Goal: Information Seeking & Learning: Learn about a topic

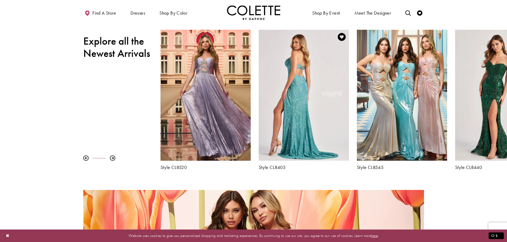
scroll to position [239, 0]
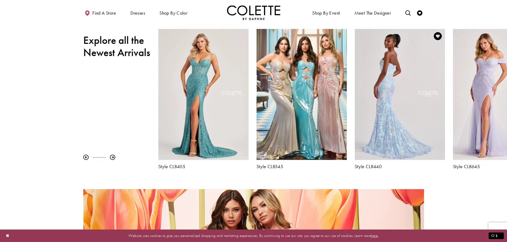
drag, startPoint x: 469, startPoint y: 137, endPoint x: 369, endPoint y: 133, distance: 100.4
click at [369, 133] on div "Visit Colette by Daphne Style No. CL8440 Page" at bounding box center [400, 94] width 90 height 131
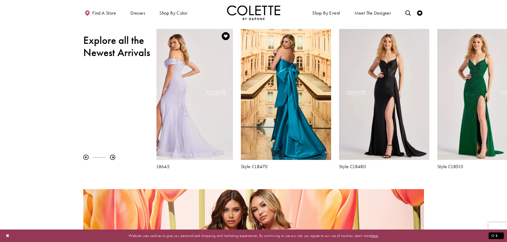
drag, startPoint x: 480, startPoint y: 101, endPoint x: 168, endPoint y: 98, distance: 312.3
click at [168, 98] on div "Visit Colette by Daphne Style No. CL8645 Page" at bounding box center [188, 94] width 90 height 131
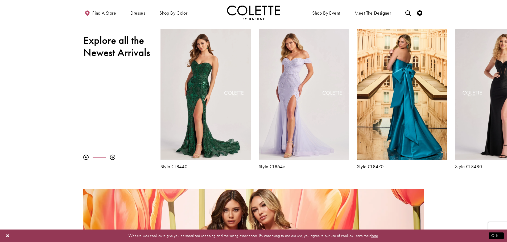
drag, startPoint x: 481, startPoint y: 97, endPoint x: 124, endPoint y: 101, distance: 357.2
click at [124, 101] on div "Pause autoplay Previous Slide Next Slide 0 1 2 3 4 5 6 7 8 9 Style CL8480" at bounding box center [253, 99] width 507 height 140
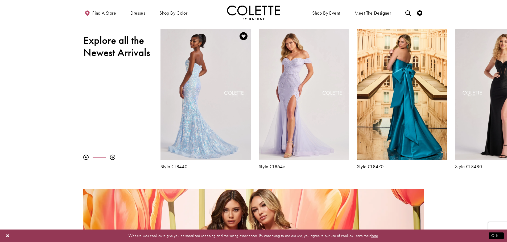
click at [192, 98] on div "Visit Colette by Daphne Style No. CL8440 Page" at bounding box center [205, 94] width 90 height 131
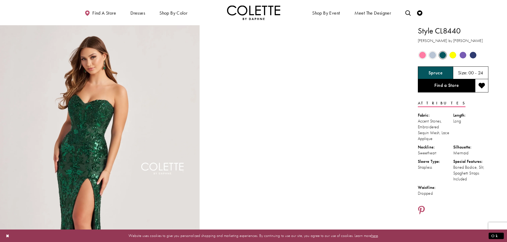
click at [462, 55] on span "Product color controls state depends on size chosen" at bounding box center [462, 55] width 7 height 7
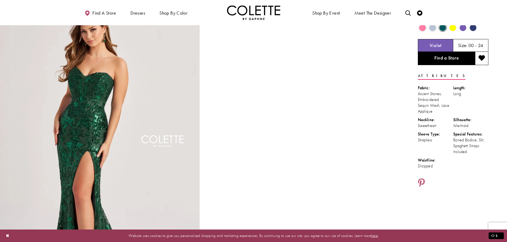
scroll to position [27, 0]
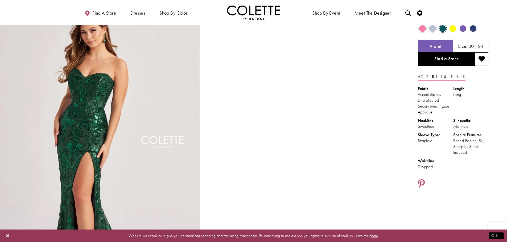
click at [463, 30] on span "Product color controls state depends on size chosen" at bounding box center [462, 28] width 7 height 7
click at [451, 29] on span "Product color controls state depends on size chosen" at bounding box center [452, 28] width 7 height 7
click at [463, 30] on span "Product color controls state depends on size chosen" at bounding box center [462, 28] width 7 height 7
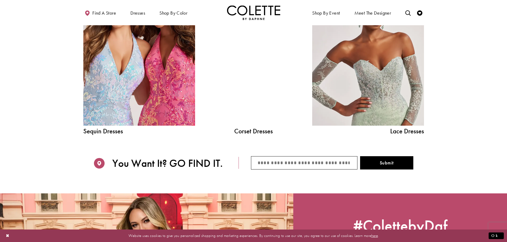
scroll to position [692, 0]
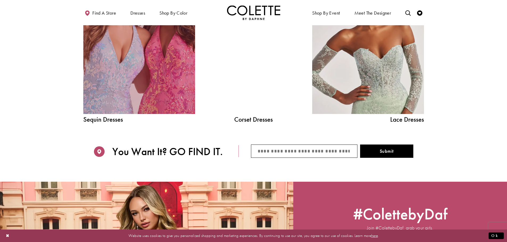
click at [154, 76] on link "Sequin Dresses Related Link" at bounding box center [139, 43] width 112 height 141
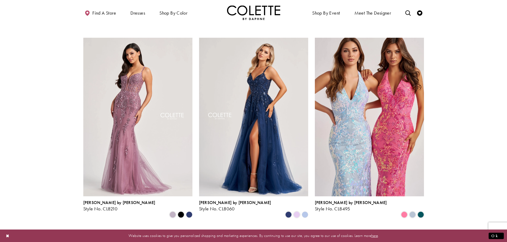
scroll to position [213, 0]
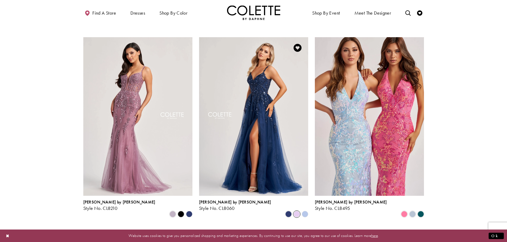
click at [297, 211] on span "Product List" at bounding box center [296, 214] width 6 height 6
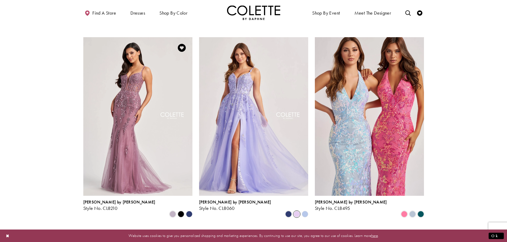
click at [189, 210] on polygon "Product List" at bounding box center [189, 214] width 8 height 8
click at [172, 211] on span "Product List" at bounding box center [172, 214] width 6 height 6
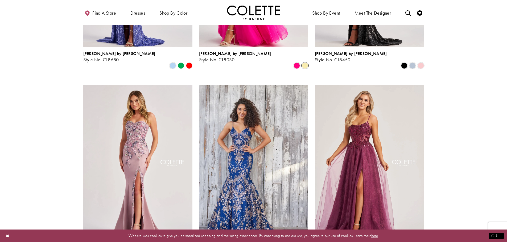
scroll to position [585, 0]
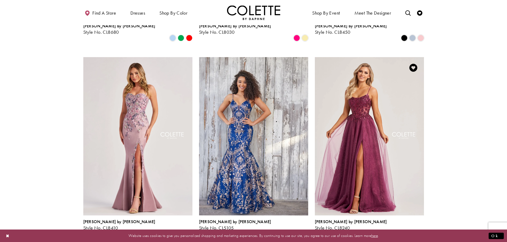
click at [413, 231] on span "Product List" at bounding box center [412, 234] width 6 height 6
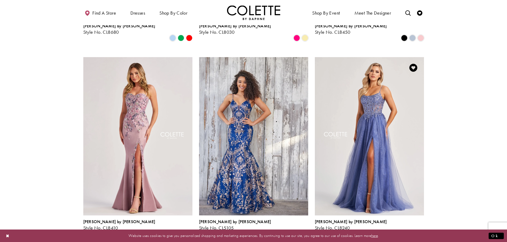
click at [404, 231] on span "Product List" at bounding box center [404, 234] width 6 height 6
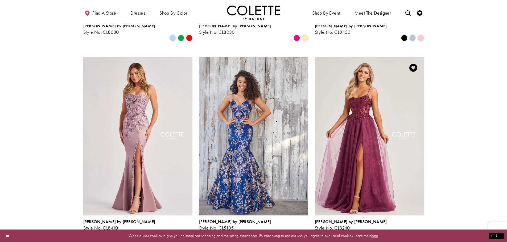
click at [409, 231] on span "Product List" at bounding box center [412, 234] width 6 height 6
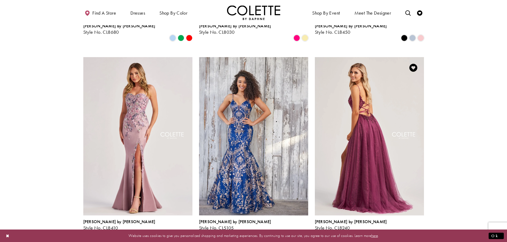
click at [370, 142] on img "Visit Colette by Daphne Style No. CL8240 Page" at bounding box center [369, 136] width 109 height 159
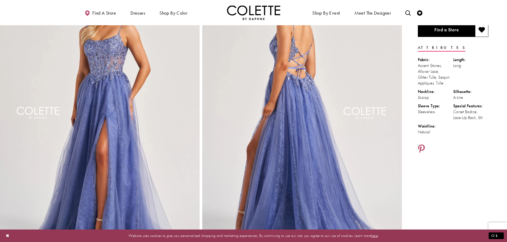
scroll to position [53, 0]
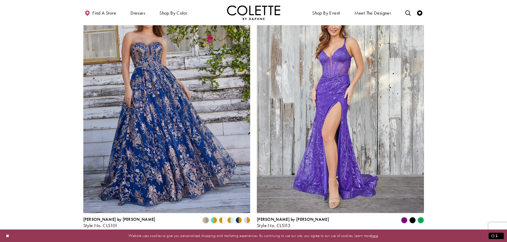
scroll to position [904, 0]
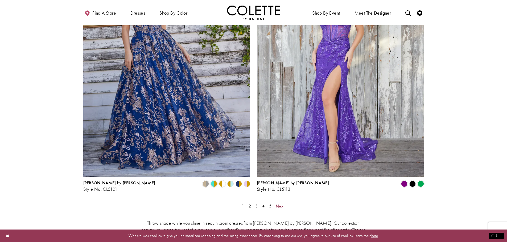
click at [281, 203] on span "Next" at bounding box center [280, 206] width 9 height 6
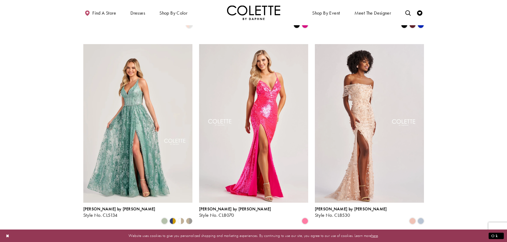
scroll to position [215, 0]
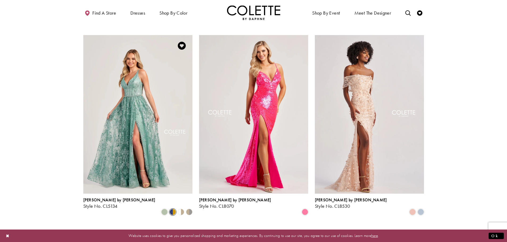
click at [172, 209] on span "Product List" at bounding box center [172, 212] width 6 height 6
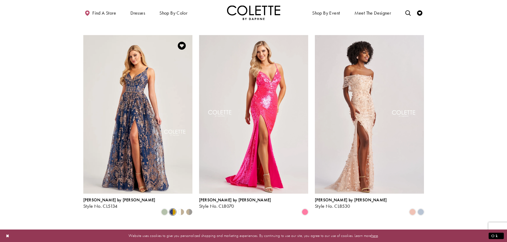
click at [179, 208] on polygon "Product List" at bounding box center [179, 212] width 4 height 8
click at [189, 208] on polygon "Product List" at bounding box center [187, 212] width 4 height 8
click at [168, 209] on span "Product List" at bounding box center [164, 212] width 6 height 6
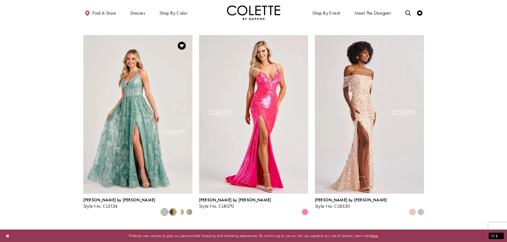
click at [172, 209] on span "Product List" at bounding box center [172, 212] width 6 height 6
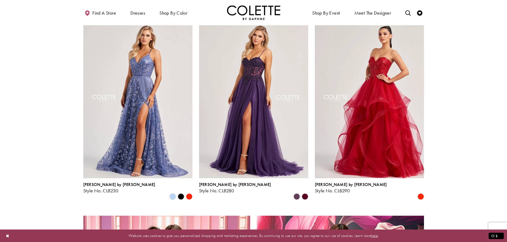
scroll to position [641, 0]
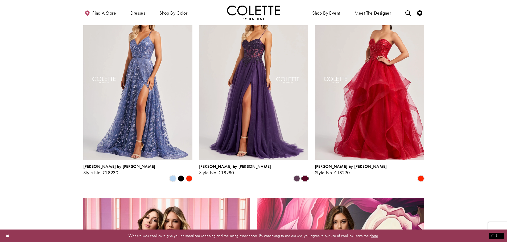
click at [305, 176] on span "Product List" at bounding box center [305, 179] width 6 height 6
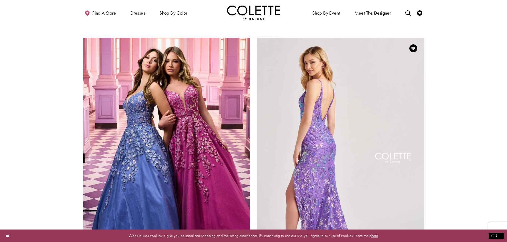
scroll to position [853, 0]
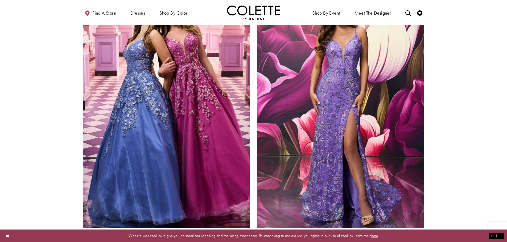
click at [231, 232] on span "Product List" at bounding box center [230, 235] width 6 height 6
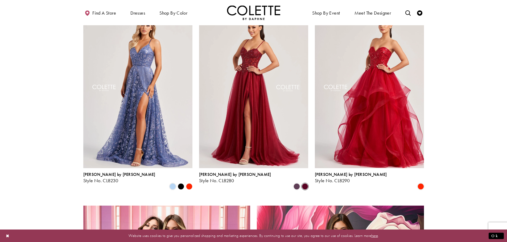
scroll to position [614, 0]
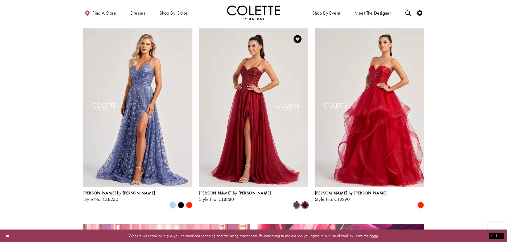
click at [297, 202] on span "Product List" at bounding box center [296, 205] width 6 height 6
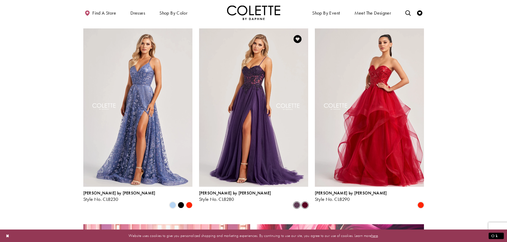
click at [306, 202] on span "Product List" at bounding box center [305, 205] width 6 height 6
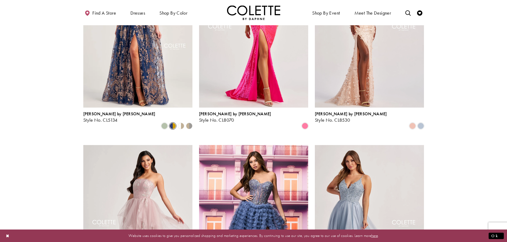
scroll to position [242, 0]
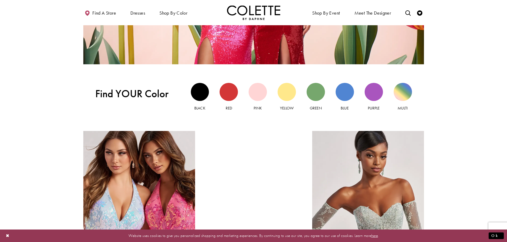
scroll to position [532, 0]
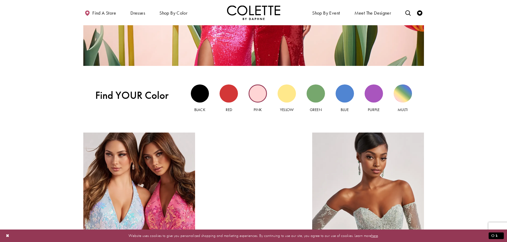
click at [255, 96] on div "Pink view" at bounding box center [257, 94] width 18 height 18
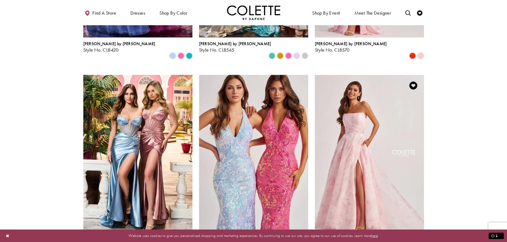
scroll to position [585, 0]
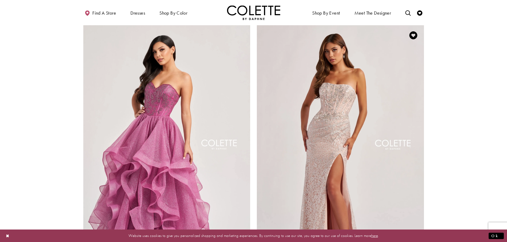
scroll to position [904, 0]
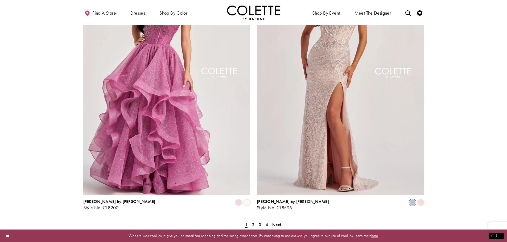
click at [411, 199] on span "Product List" at bounding box center [412, 202] width 6 height 6
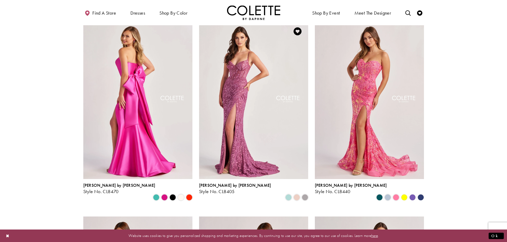
scroll to position [0, 0]
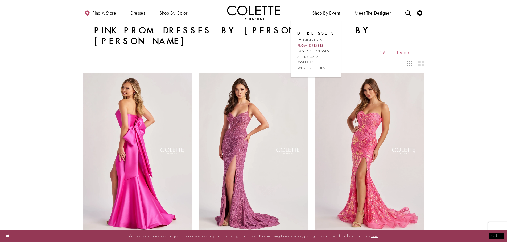
click at [321, 43] on span "PROM DRESSES" at bounding box center [310, 45] width 26 height 5
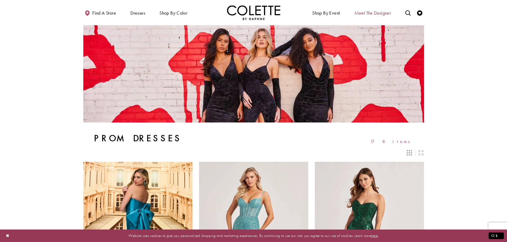
click at [371, 11] on span "Meet the designer" at bounding box center [372, 12] width 37 height 5
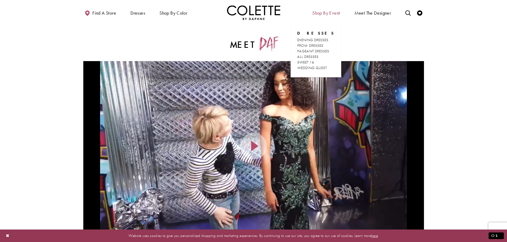
click at [326, 11] on span "Shop By Event" at bounding box center [326, 12] width 28 height 5
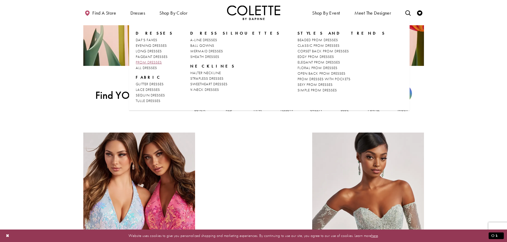
click at [157, 63] on span "PROM DRESSES" at bounding box center [149, 62] width 26 height 5
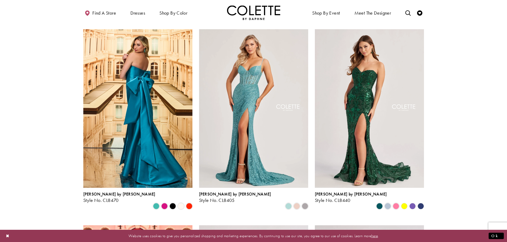
scroll to position [133, 0]
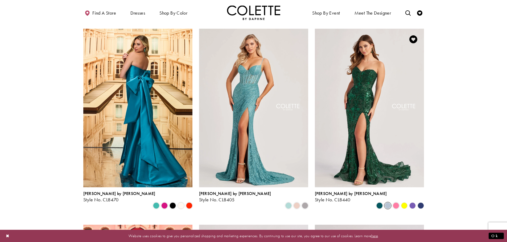
click at [389, 203] on span "Product List" at bounding box center [387, 206] width 6 height 6
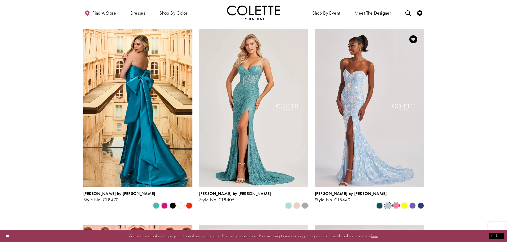
click at [394, 203] on span "Product List" at bounding box center [396, 206] width 6 height 6
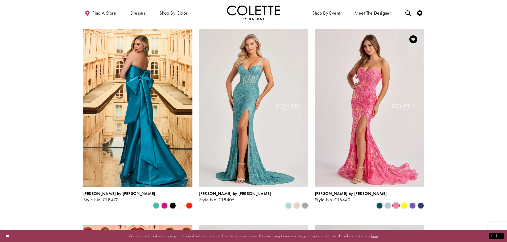
click at [412, 202] on polygon "Product List" at bounding box center [412, 206] width 8 height 8
click at [413, 202] on polygon "Product List" at bounding box center [412, 206] width 8 height 8
click at [405, 202] on polygon "Product List" at bounding box center [404, 206] width 8 height 8
click at [421, 202] on polygon "Product List" at bounding box center [420, 206] width 8 height 8
click at [389, 203] on span "Product List" at bounding box center [387, 206] width 6 height 6
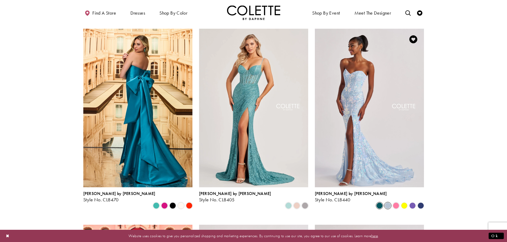
click at [379, 203] on span "Product List" at bounding box center [379, 206] width 6 height 6
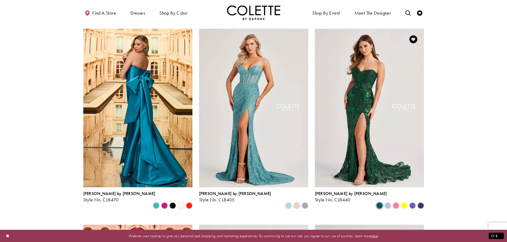
click at [415, 202] on polygon "Product List" at bounding box center [412, 206] width 8 height 8
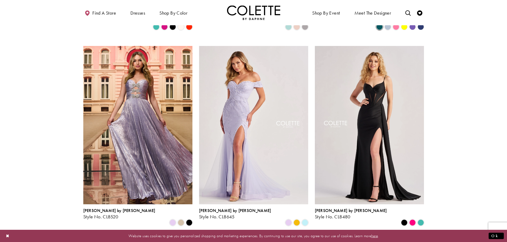
scroll to position [319, 0]
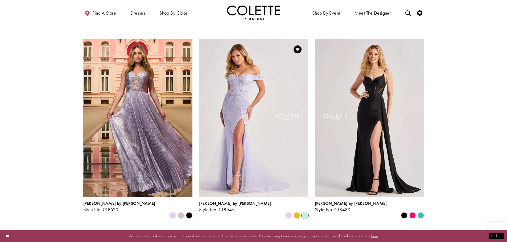
click at [305, 213] on span "Product List" at bounding box center [305, 216] width 6 height 6
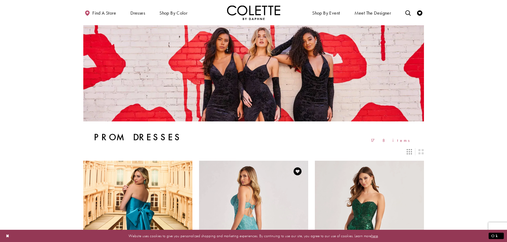
scroll to position [0, 0]
